Goal: Task Accomplishment & Management: Complete application form

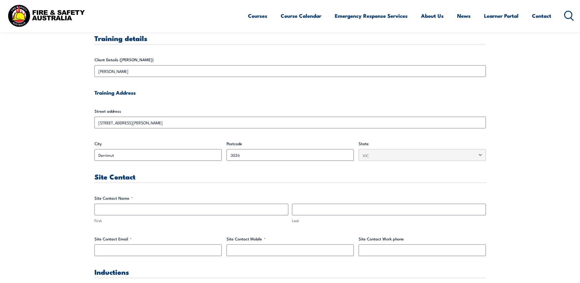
scroll to position [214, 0]
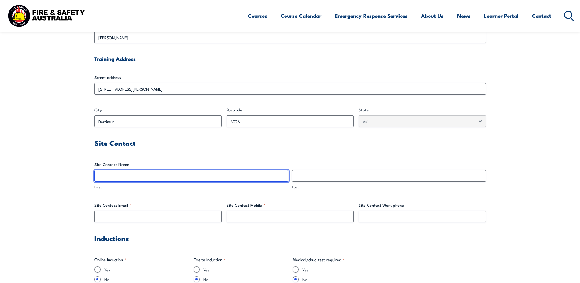
click at [119, 177] on input "First" at bounding box center [192, 176] width 194 height 12
type input "Natalie"
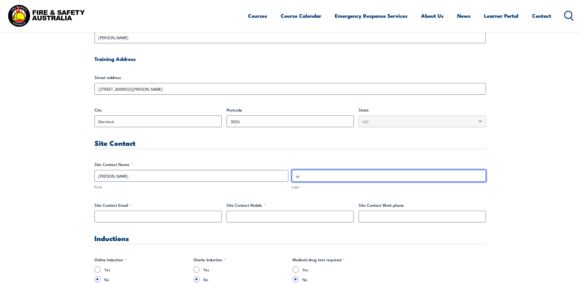
type input "u"
type input "Jurriaans"
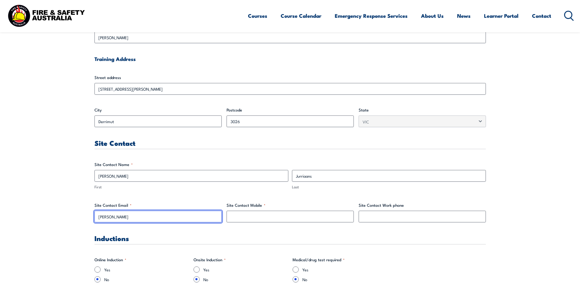
type input "natalie.jurriaans@aldi.com.au"
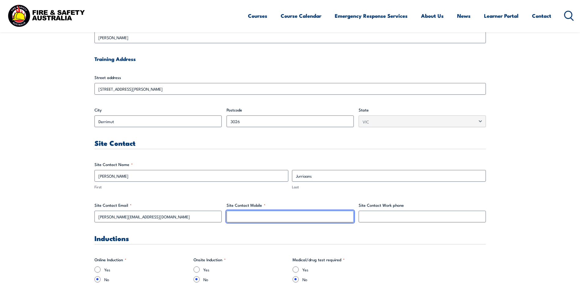
type input "0421812716"
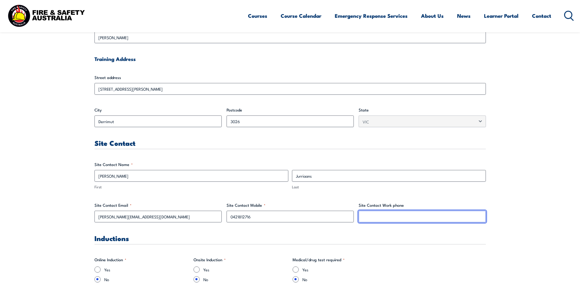
click at [388, 216] on input "Site Contact Work phone" at bounding box center [422, 217] width 127 height 12
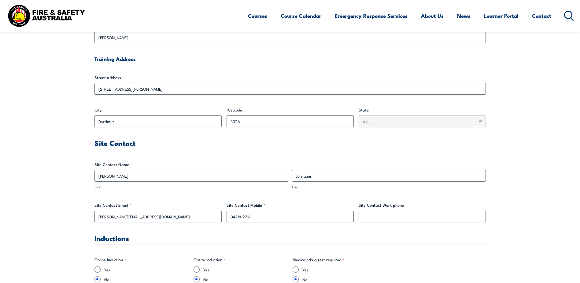
click at [472, 240] on h3 "Inductions" at bounding box center [291, 237] width 392 height 7
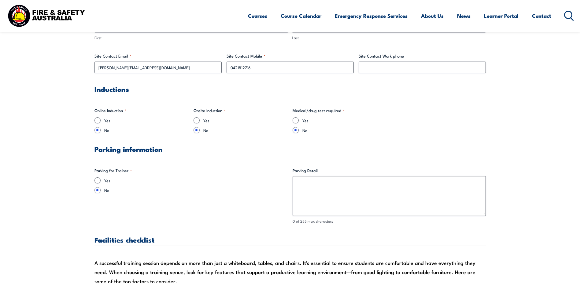
scroll to position [367, 0]
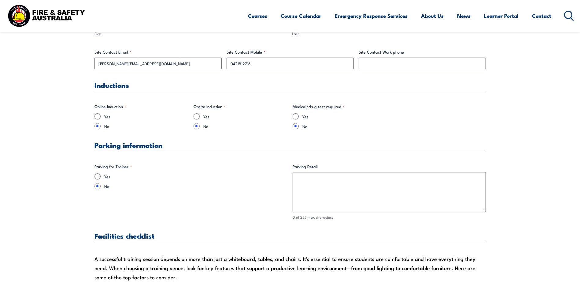
click at [103, 177] on div "Yes" at bounding box center [191, 176] width 193 height 6
click at [97, 175] on input "Yes" at bounding box center [98, 176] width 6 height 6
radio input "true"
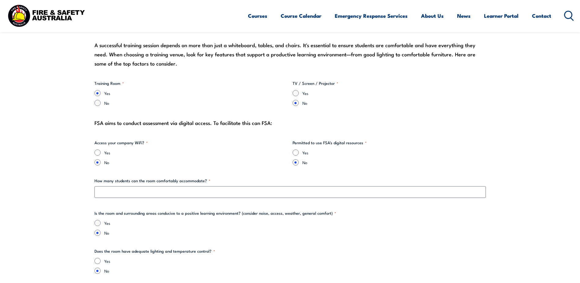
scroll to position [581, 0]
click at [296, 92] on input "Yes" at bounding box center [296, 92] width 6 height 6
radio input "true"
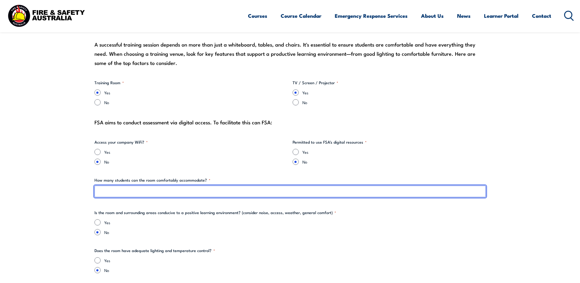
click at [188, 186] on input "How many students can the room comfortably accommodate? *" at bounding box center [291, 191] width 392 height 12
type input "20+"
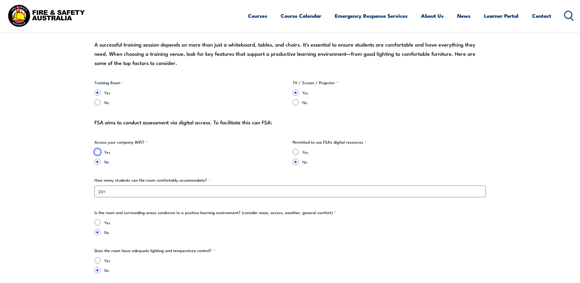
click at [100, 152] on input "Yes" at bounding box center [98, 152] width 6 height 6
radio input "true"
click at [299, 151] on input "Yes" at bounding box center [296, 152] width 6 height 6
radio input "true"
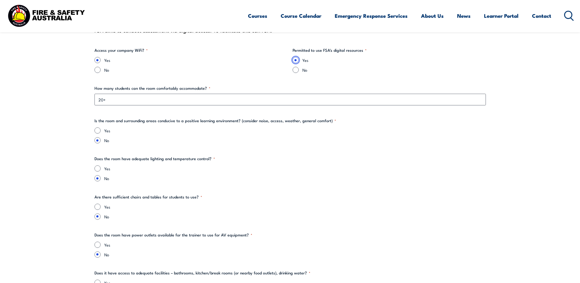
scroll to position [704, 0]
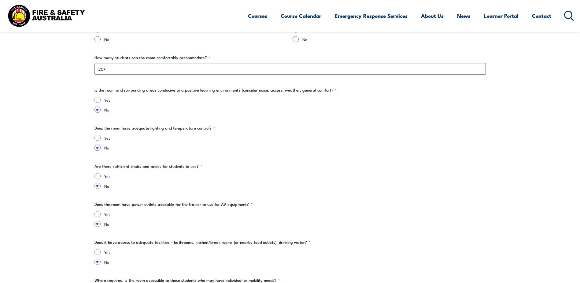
click at [105, 101] on label "Yes" at bounding box center [295, 100] width 382 height 6
click at [101, 101] on input "Yes" at bounding box center [98, 100] width 6 height 6
radio input "true"
click at [101, 136] on div "Yes" at bounding box center [291, 138] width 392 height 6
click at [99, 139] on input "Yes" at bounding box center [98, 138] width 6 height 6
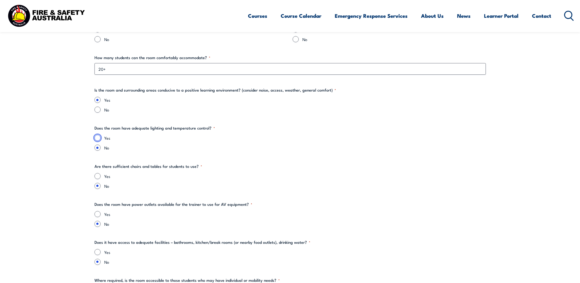
radio input "true"
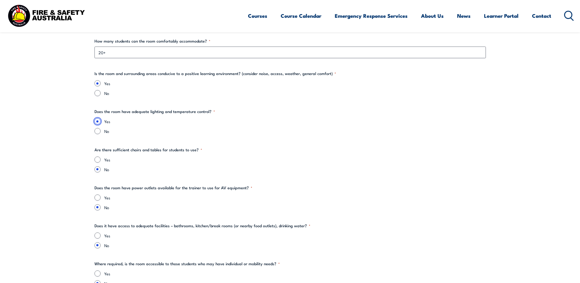
scroll to position [734, 0]
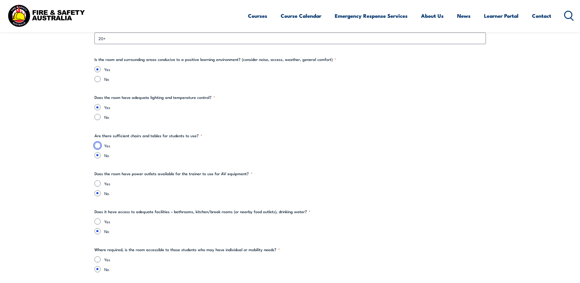
click at [97, 145] on input "Yes" at bounding box center [98, 145] width 6 height 6
radio input "true"
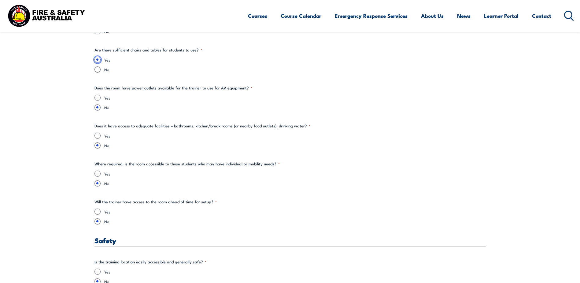
scroll to position [826, 0]
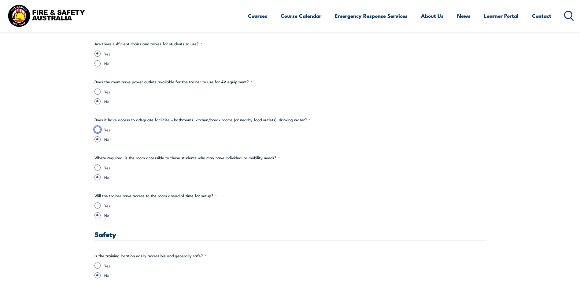
click at [96, 128] on input "Yes" at bounding box center [98, 129] width 6 height 6
radio input "true"
click at [99, 168] on input "Yes" at bounding box center [98, 167] width 6 height 6
radio input "true"
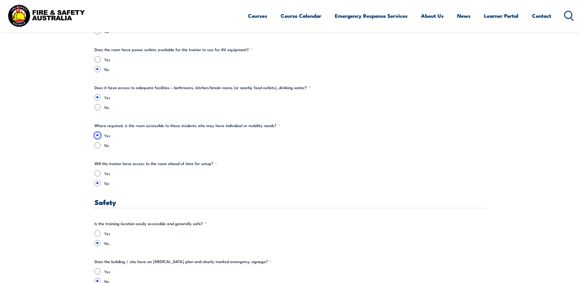
scroll to position [887, 0]
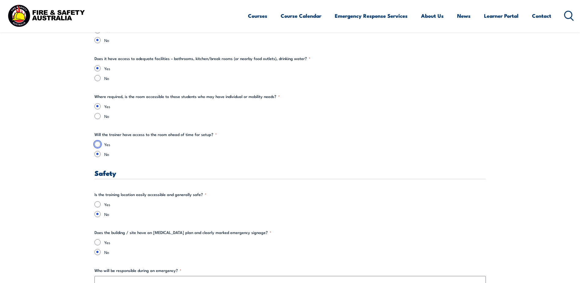
click at [97, 143] on input "Yes" at bounding box center [98, 144] width 6 height 6
radio input "true"
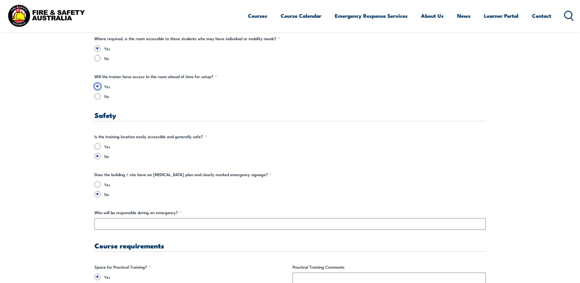
scroll to position [979, 0]
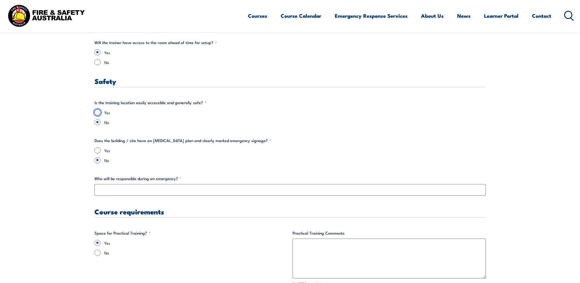
click at [99, 111] on input "Yes" at bounding box center [98, 112] width 6 height 6
radio input "true"
click at [99, 150] on input "Yes" at bounding box center [98, 150] width 6 height 6
radio input "true"
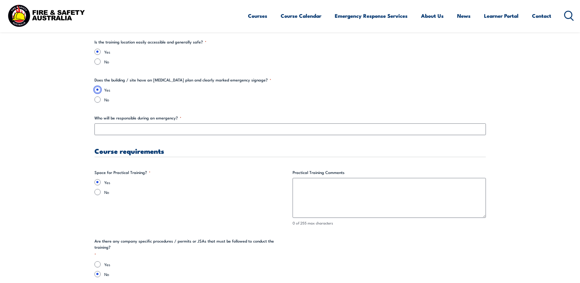
scroll to position [1040, 0]
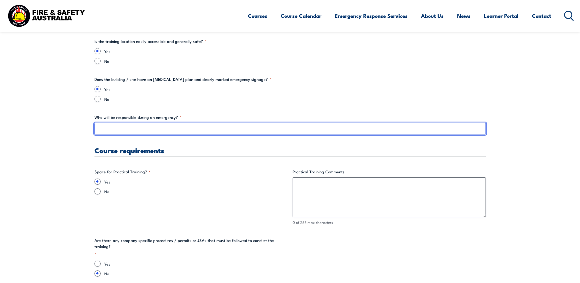
click at [127, 124] on input "Who will be responsible during an emergency? *" at bounding box center [291, 129] width 392 height 12
type input "N"
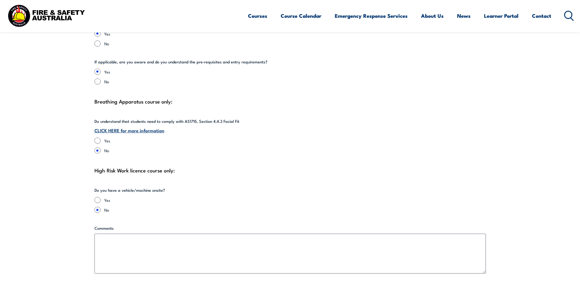
scroll to position [1346, 0]
type input "Onsite Chief Wardens"
click at [99, 137] on input "Yes" at bounding box center [98, 140] width 6 height 6
radio input "true"
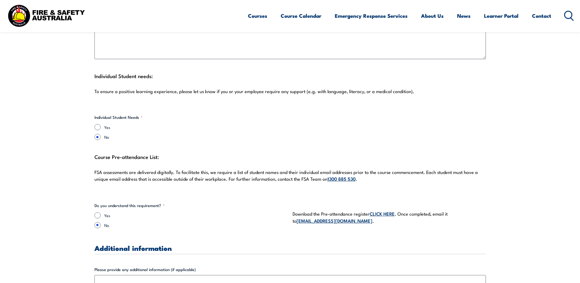
scroll to position [1561, 0]
click at [95, 212] on input "Yes" at bounding box center [98, 215] width 6 height 6
radio input "true"
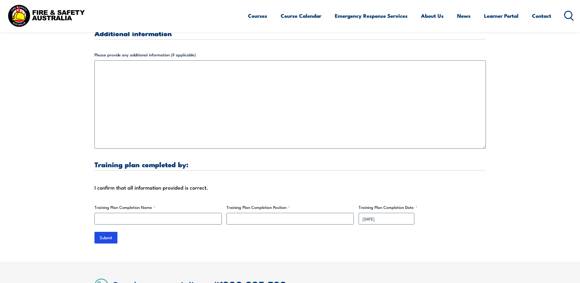
scroll to position [1805, 0]
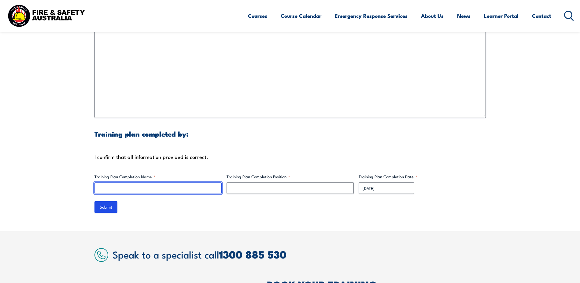
click at [193, 186] on input "Training Plan Completion Name *" at bounding box center [158, 188] width 127 height 12
type input "Natalie Jurriaans"
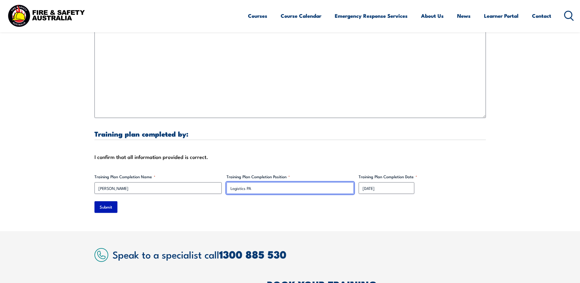
type input "Logistics PA"
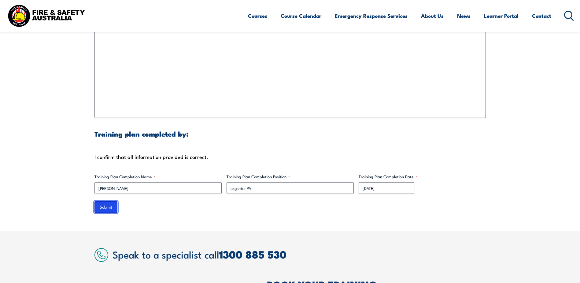
click at [102, 201] on input "Submit" at bounding box center [106, 207] width 23 height 12
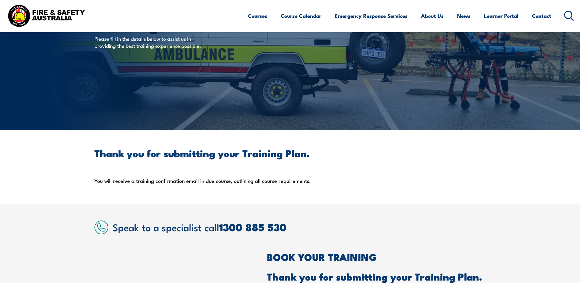
scroll to position [0, 0]
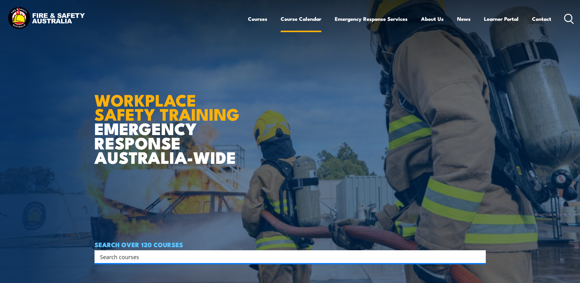
click at [308, 18] on link "Course Calendar" at bounding box center [301, 19] width 41 height 16
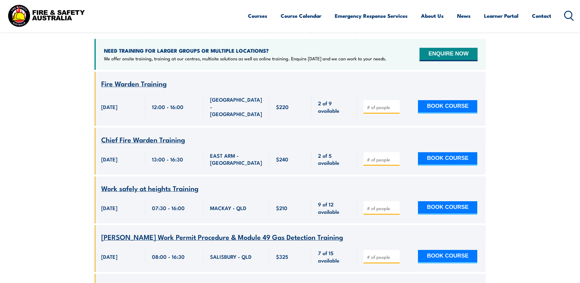
scroll to position [337, 0]
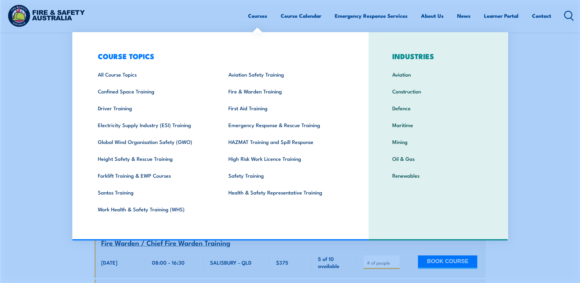
click at [254, 13] on link "Courses" at bounding box center [257, 16] width 19 height 16
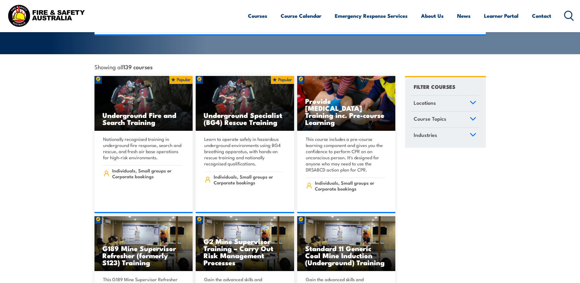
scroll to position [153, 0]
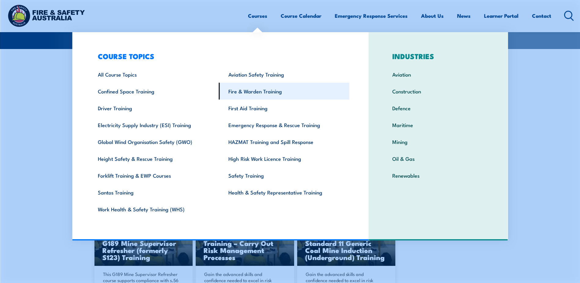
click at [248, 90] on link "Fire & Warden Training" at bounding box center [284, 91] width 131 height 17
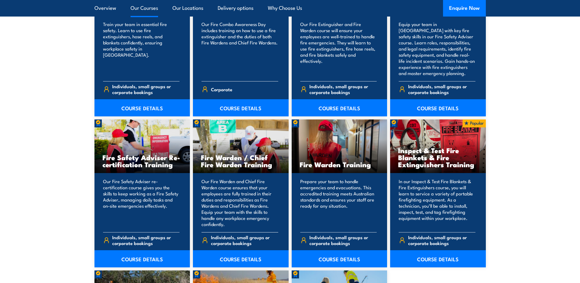
scroll to position [734, 0]
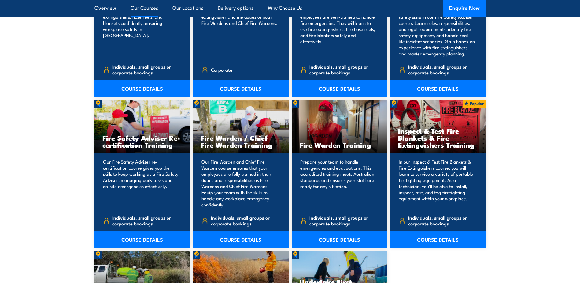
click at [239, 239] on link "COURSE DETAILS" at bounding box center [241, 238] width 96 height 17
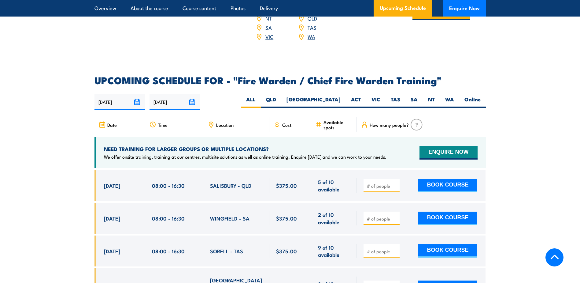
scroll to position [1010, 0]
click at [219, 123] on span "Location" at bounding box center [224, 124] width 17 height 5
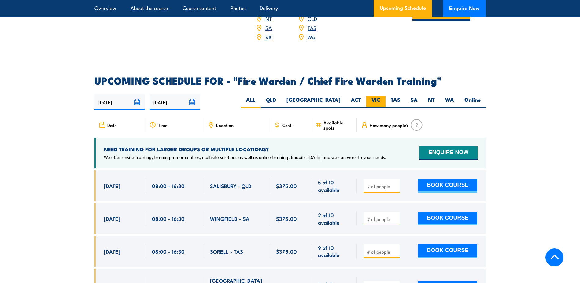
click at [381, 98] on label "VIC" at bounding box center [376, 102] width 19 height 12
click at [381, 98] on input "VIC" at bounding box center [383, 98] width 4 height 4
radio input "true"
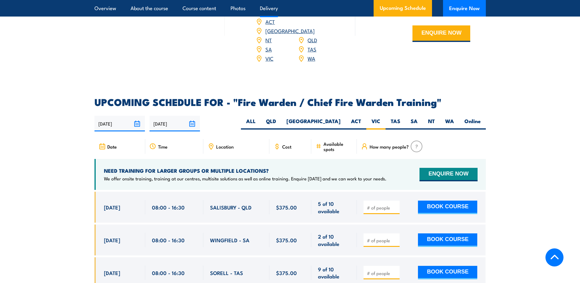
scroll to position [979, 0]
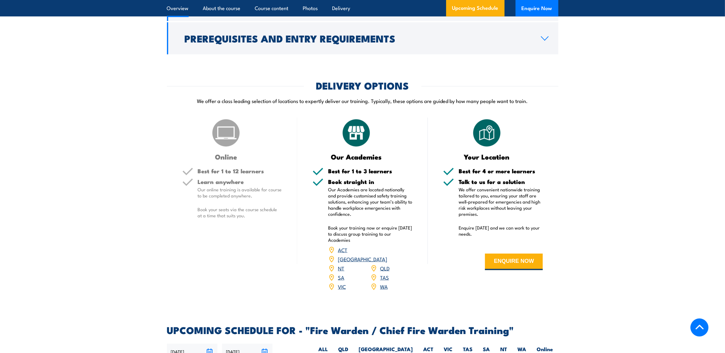
scroll to position [724, 0]
